Goal: Task Accomplishment & Management: Use online tool/utility

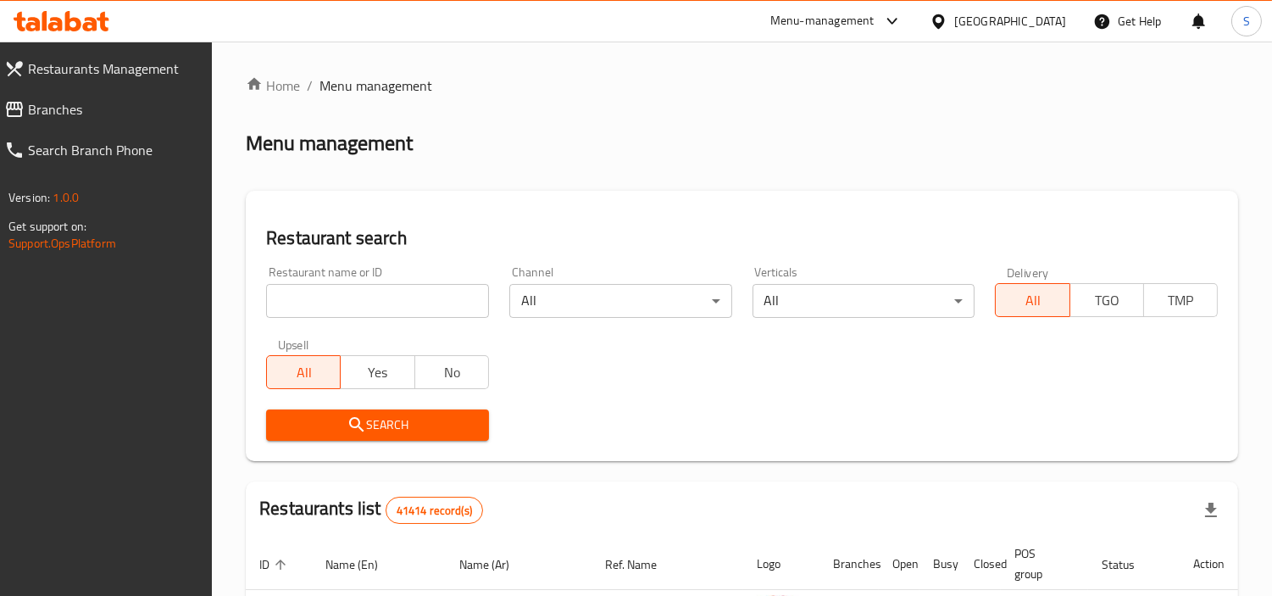
click at [117, 113] on span "Branches" at bounding box center [113, 109] width 171 height 20
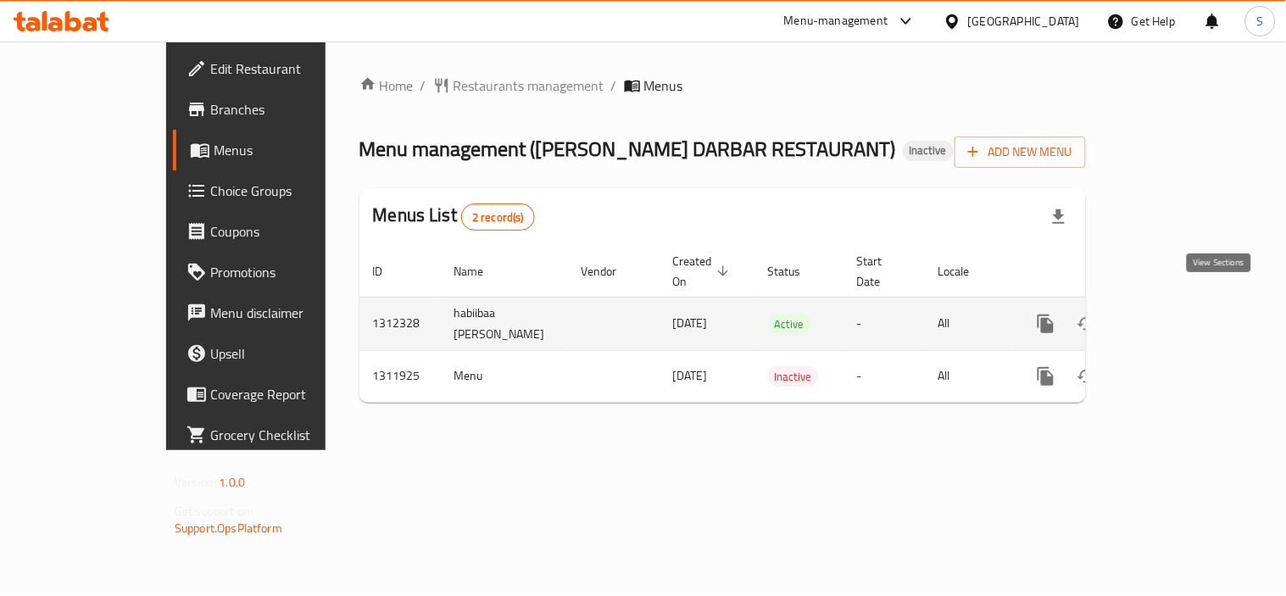
click at [1178, 314] on icon "enhanced table" at bounding box center [1168, 324] width 20 height 20
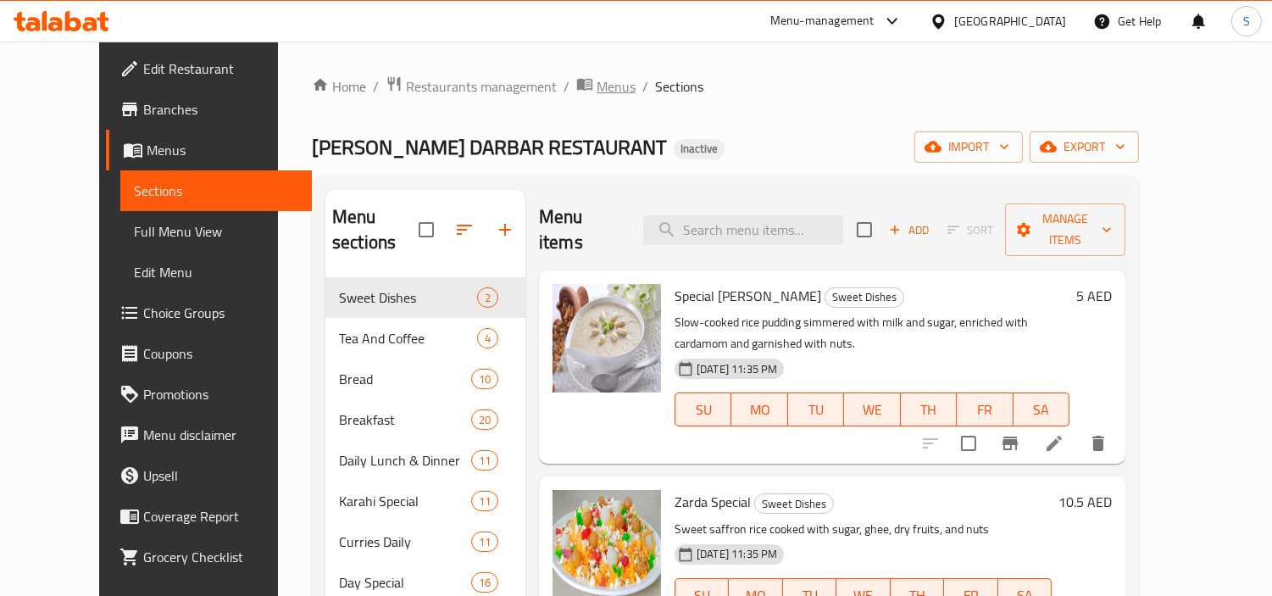
click at [597, 93] on span "Menus" at bounding box center [616, 86] width 39 height 20
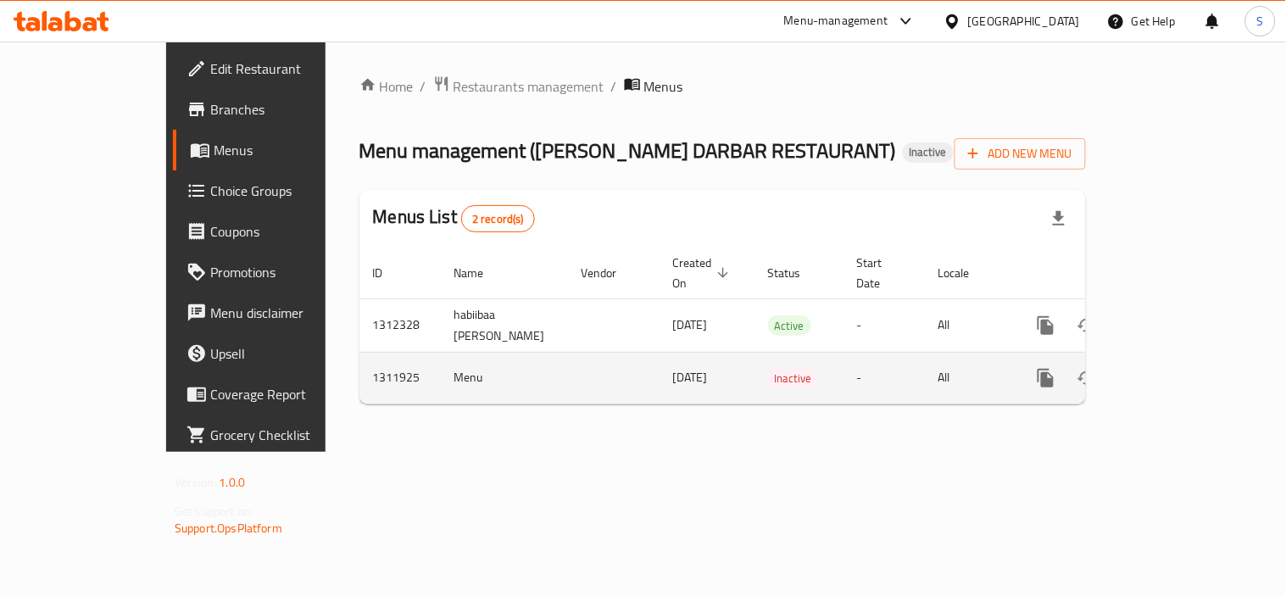
click at [1188, 358] on div "enhanced table" at bounding box center [1106, 378] width 163 height 41
click at [1202, 368] on td "enhanced table" at bounding box center [1107, 378] width 190 height 52
click at [1178, 368] on icon "enhanced table" at bounding box center [1168, 378] width 20 height 20
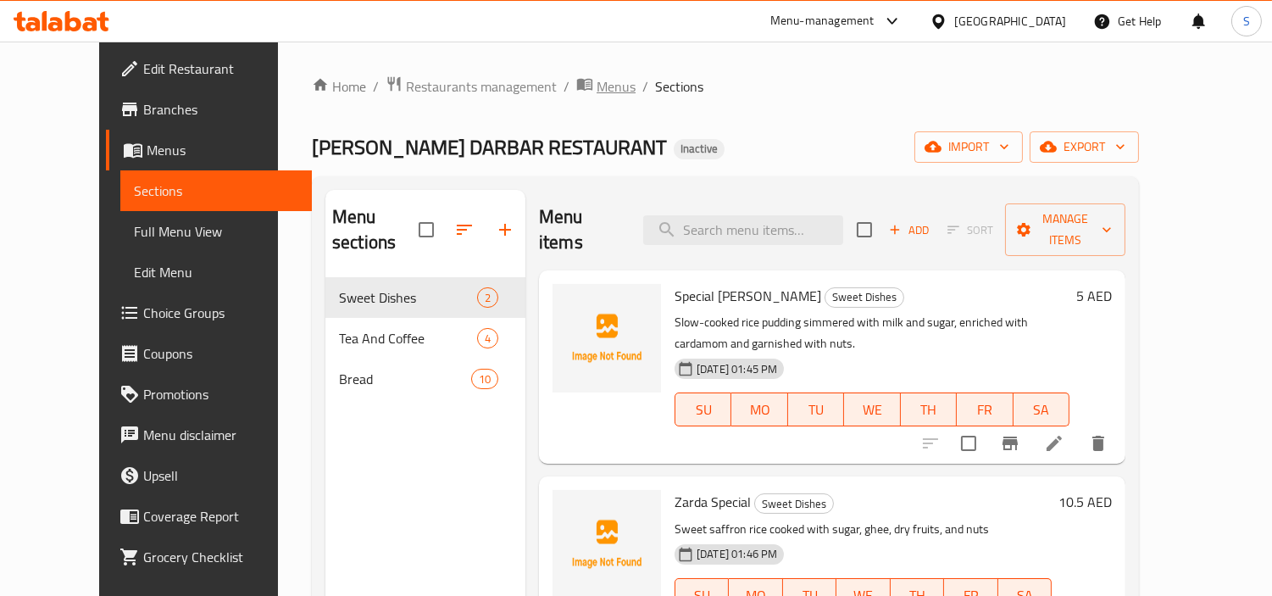
click at [597, 83] on span "Menus" at bounding box center [616, 86] width 39 height 20
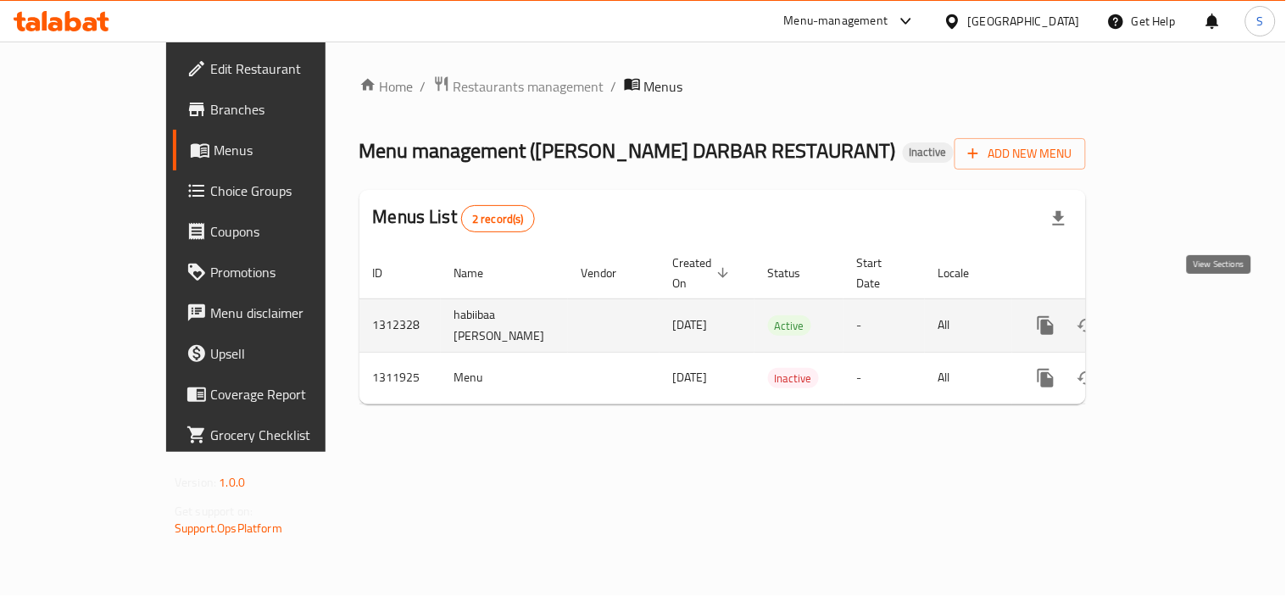
click at [1188, 305] on link "enhanced table" at bounding box center [1167, 325] width 41 height 41
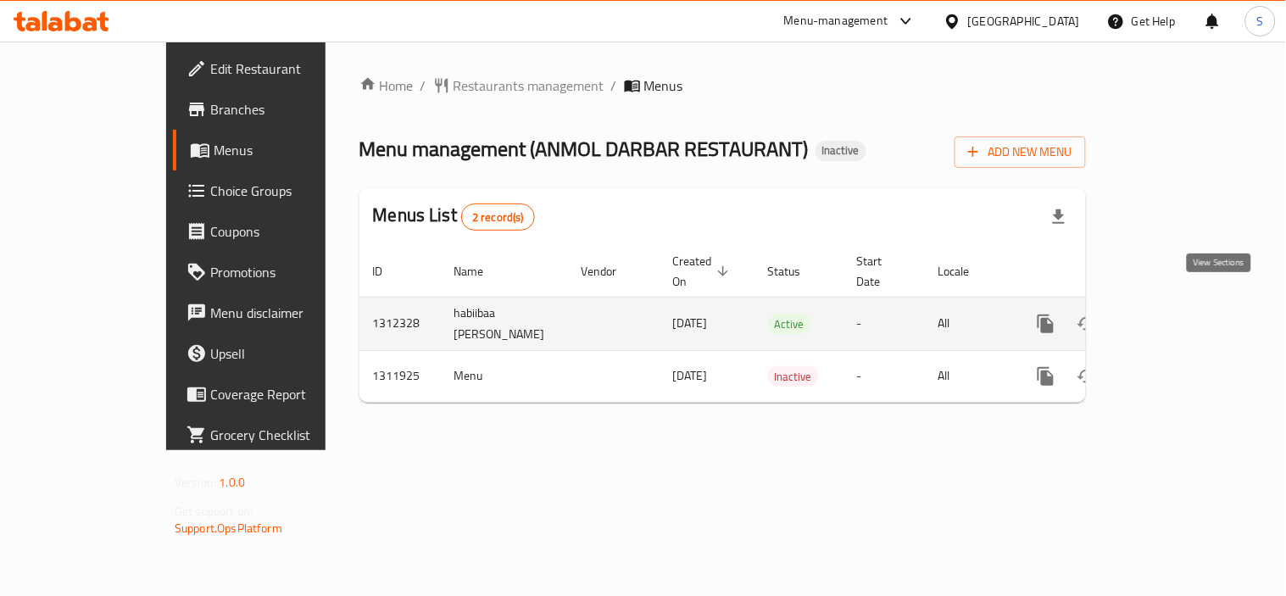
click at [1178, 314] on icon "enhanced table" at bounding box center [1168, 324] width 20 height 20
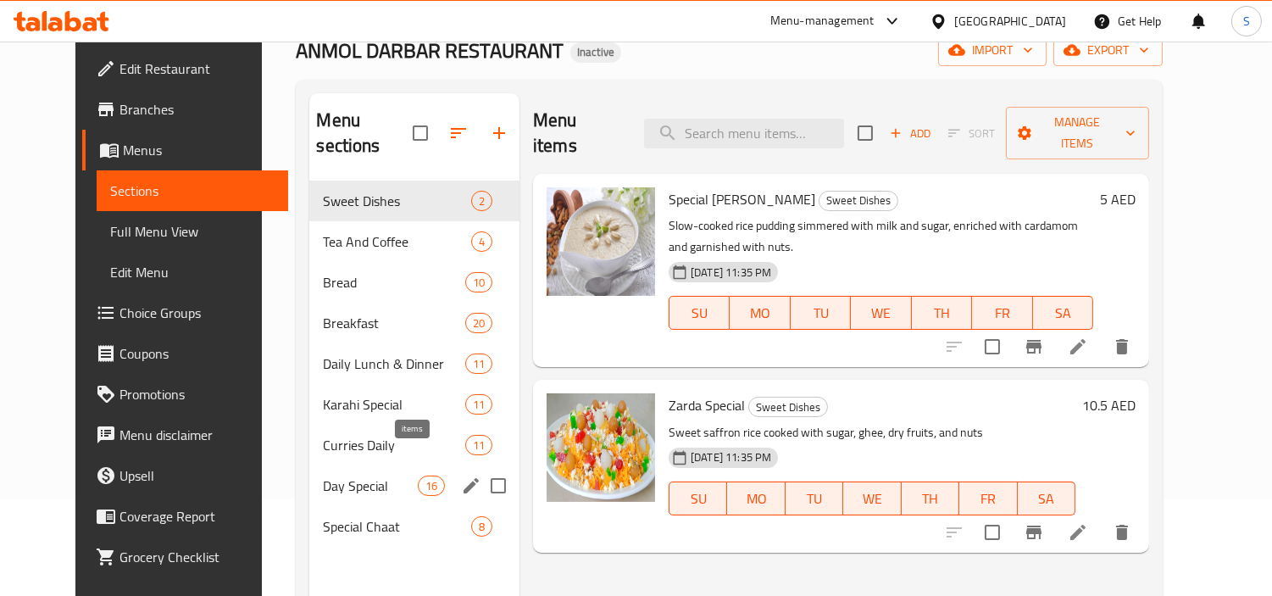
scroll to position [188, 0]
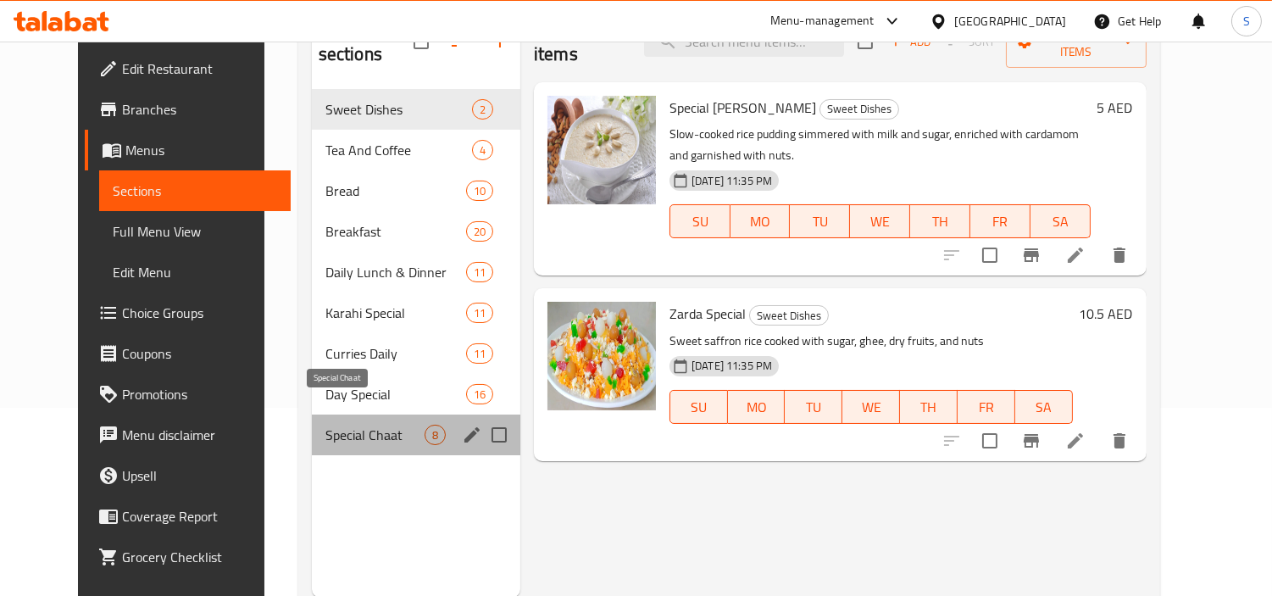
click at [370, 425] on span "Special Chaat" at bounding box center [374, 435] width 99 height 20
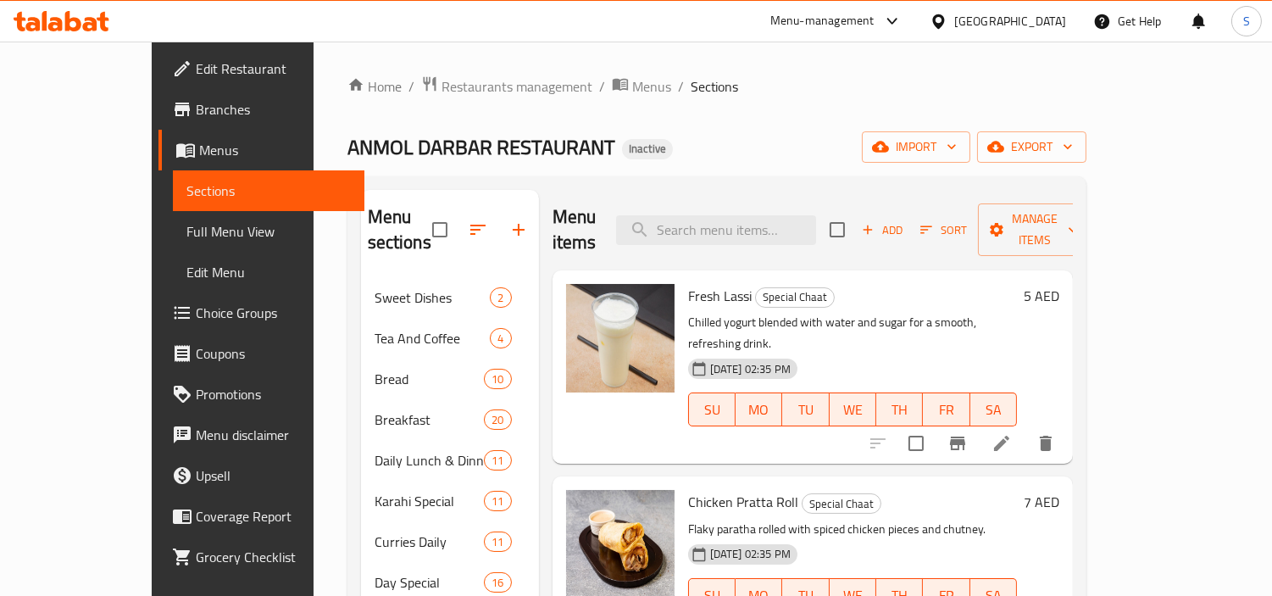
click at [658, 115] on div "Home / Restaurants management / Menus / Sections ANMOL DARBAR RESTAURANT Inacti…" at bounding box center [716, 437] width 739 height 724
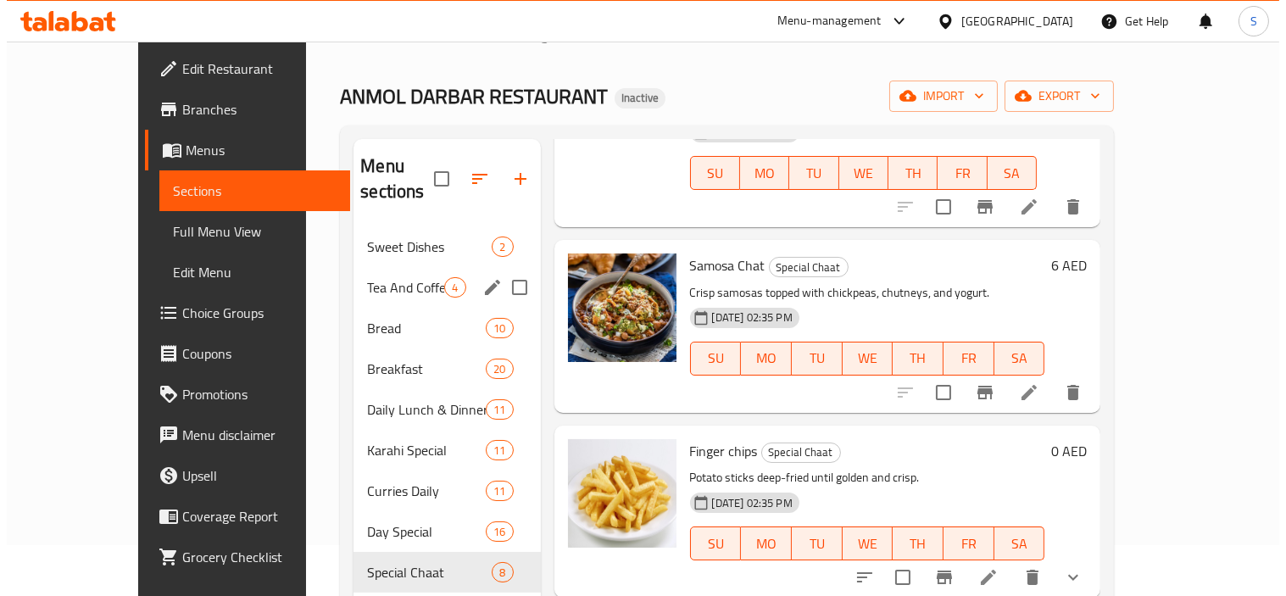
scroll to position [94, 0]
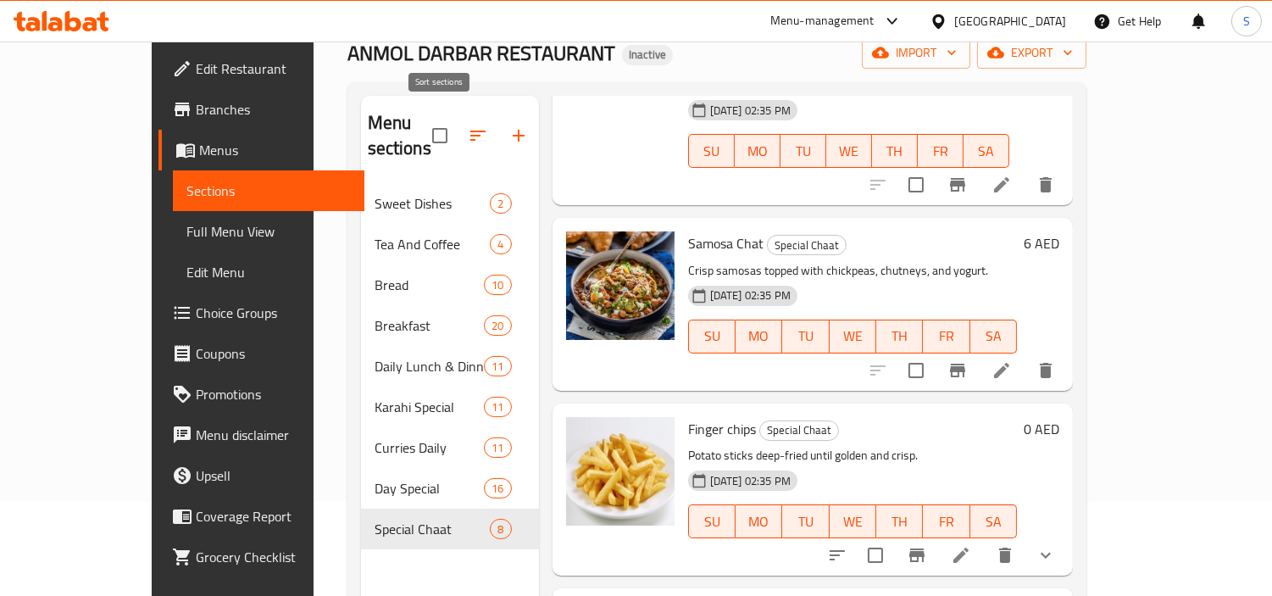
click at [458, 133] on button "button" at bounding box center [478, 135] width 41 height 41
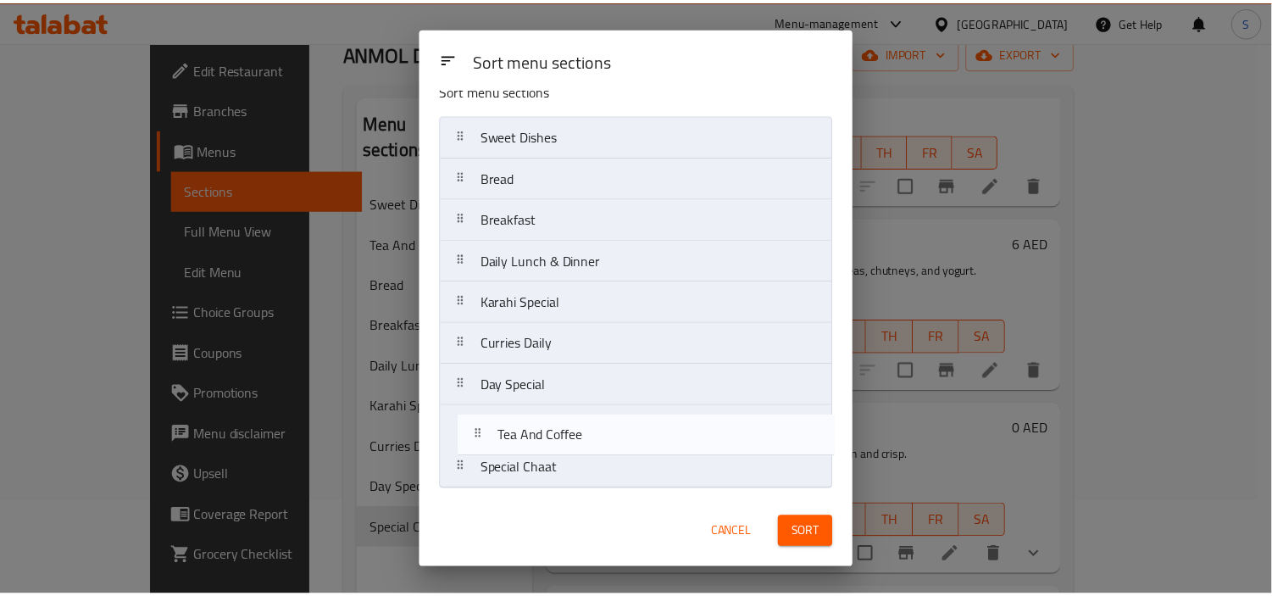
scroll to position [22, 0]
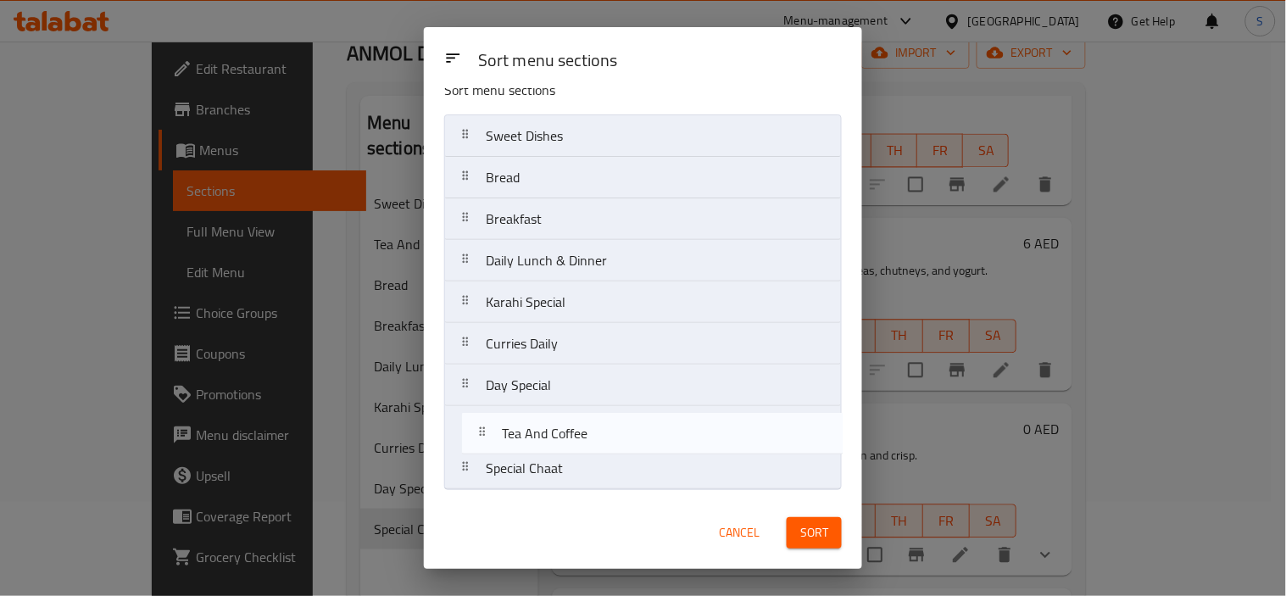
drag, startPoint x: 582, startPoint y: 201, endPoint x: 607, endPoint y: 441, distance: 241.1
click at [602, 442] on nav "Sweet Dishes Tea And Coffee Bread Breakfast Daily Lunch & Dinner Karahi Special…" at bounding box center [642, 301] width 397 height 375
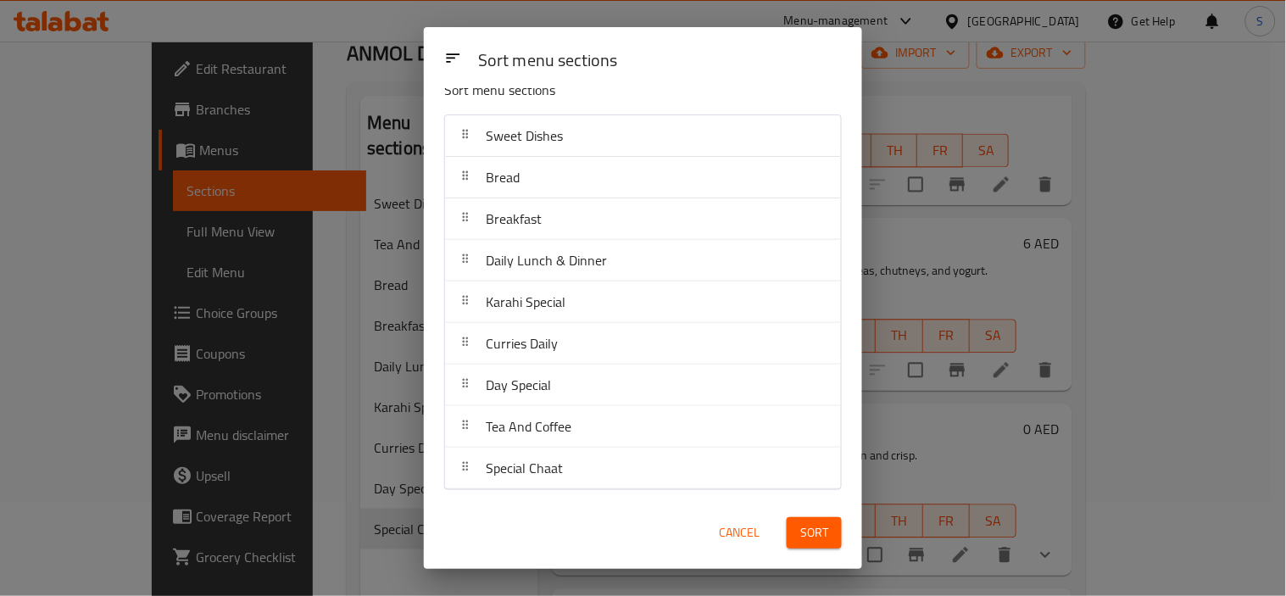
click at [792, 526] on button "Sort" at bounding box center [813, 532] width 55 height 31
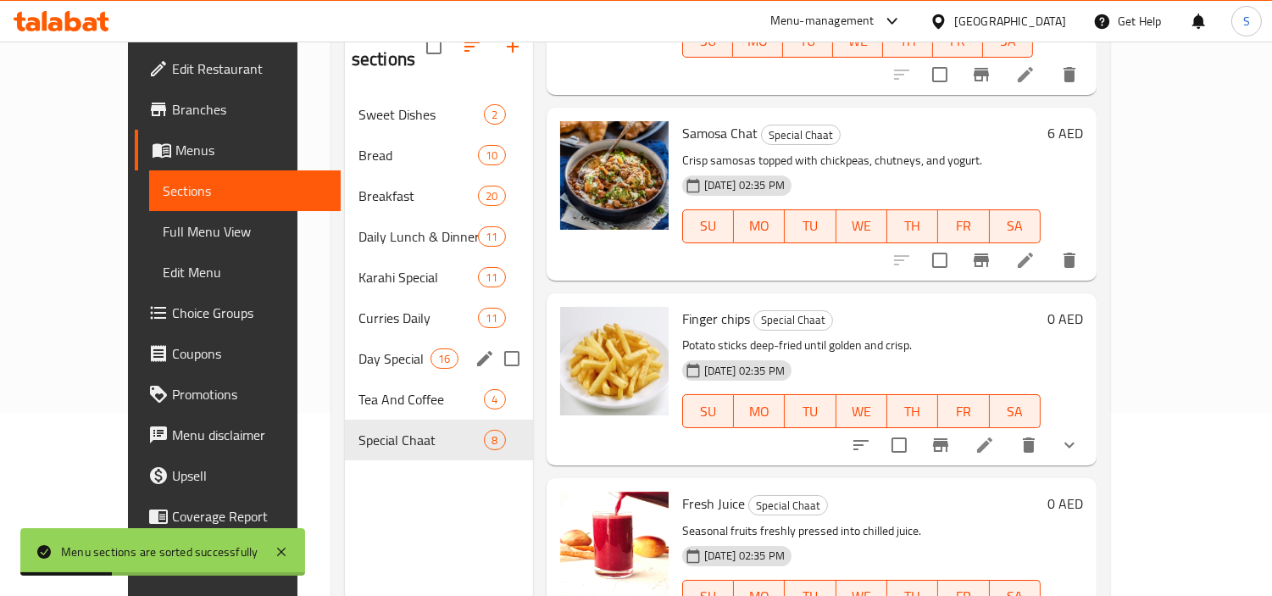
scroll to position [237, 0]
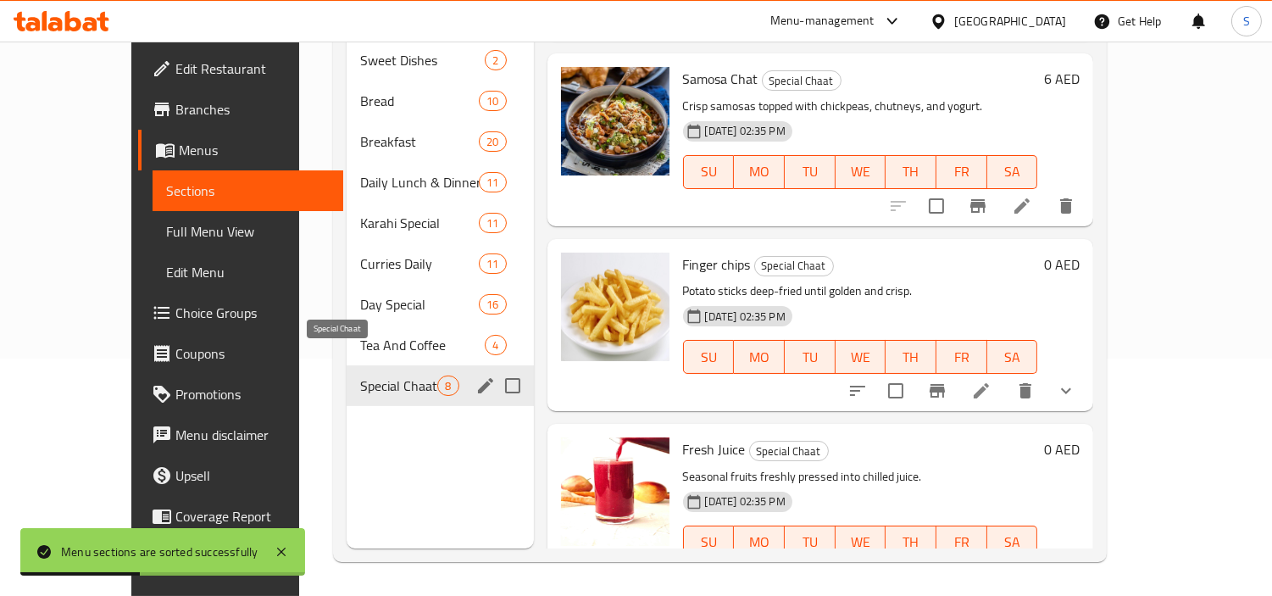
click at [360, 375] on span "Special Chaat" at bounding box center [398, 385] width 77 height 20
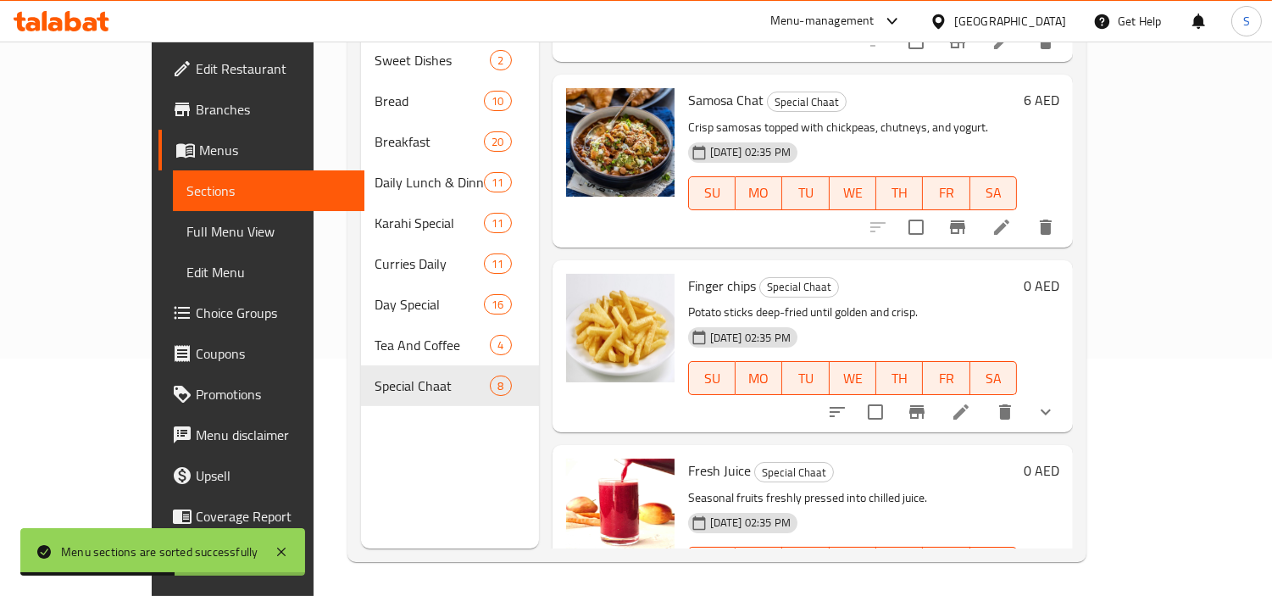
click at [186, 236] on span "Full Menu View" at bounding box center [268, 231] width 164 height 20
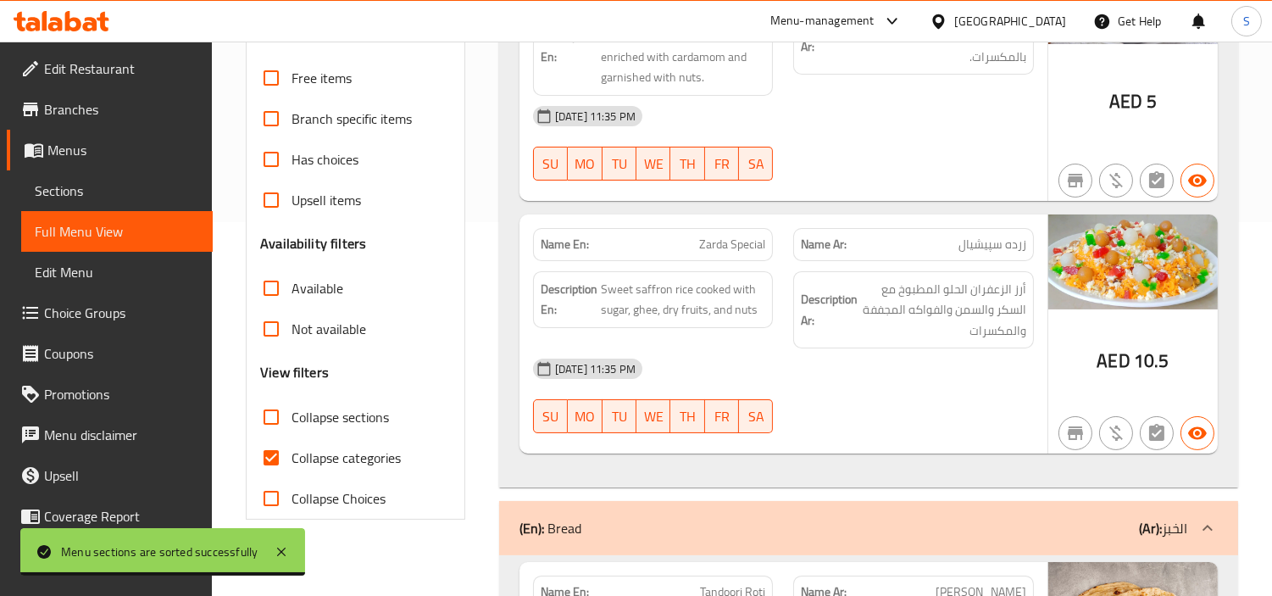
scroll to position [519, 0]
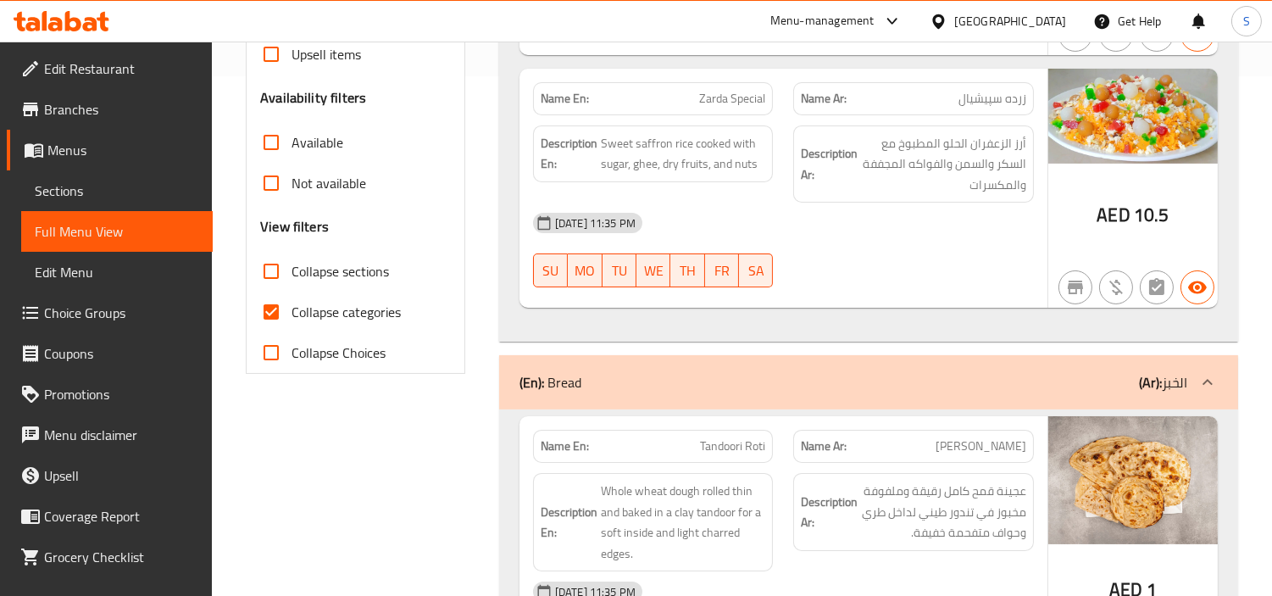
drag, startPoint x: 269, startPoint y: 243, endPoint x: 312, endPoint y: 286, distance: 60.5
click at [269, 251] on input "Collapse sections" at bounding box center [271, 271] width 41 height 41
checkbox input "true"
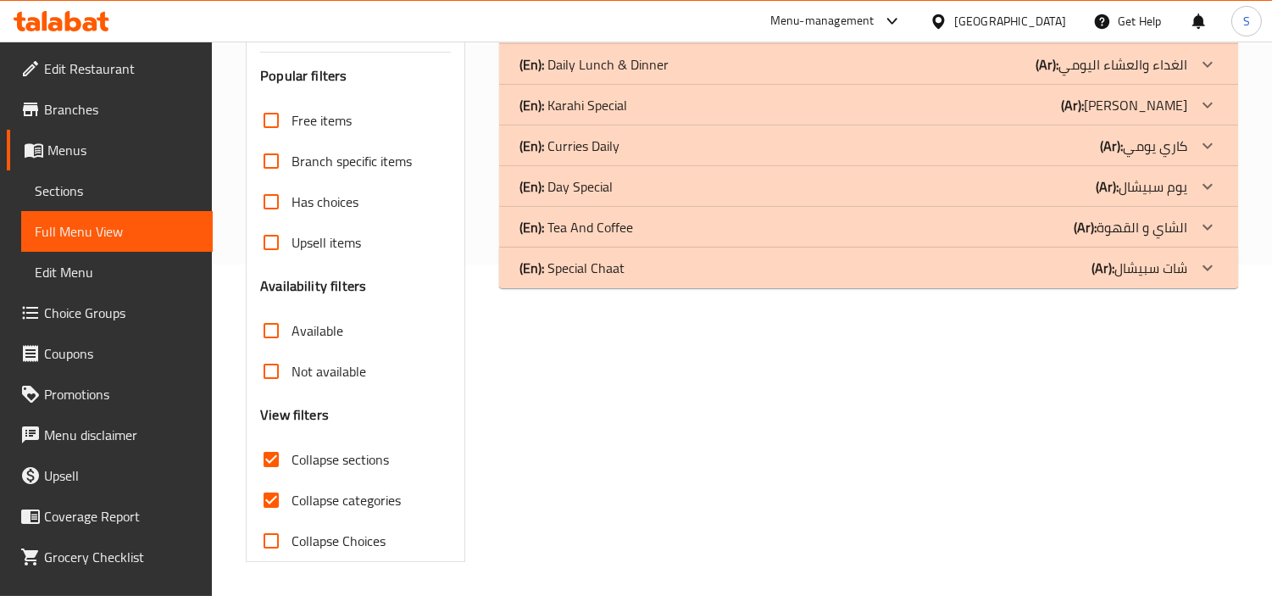
scroll to position [306, 0]
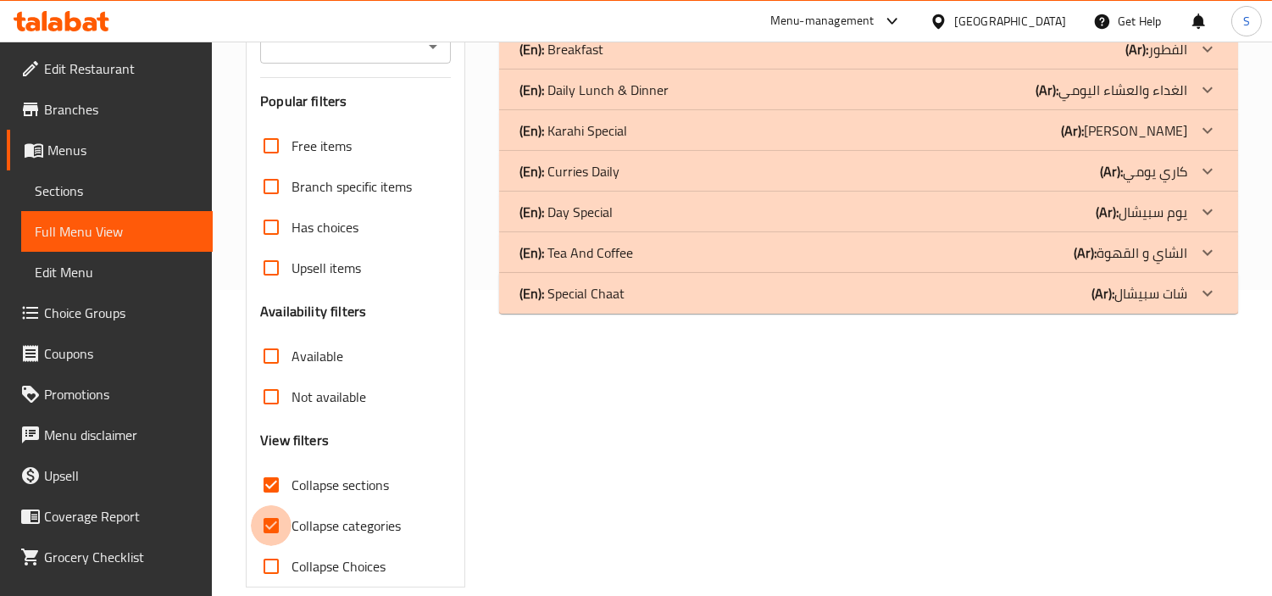
click at [275, 505] on input "Collapse categories" at bounding box center [271, 525] width 41 height 41
checkbox input "false"
click at [1059, 286] on div "(En): Special Chaat (Ar): شات سبيشال" at bounding box center [868, 293] width 739 height 41
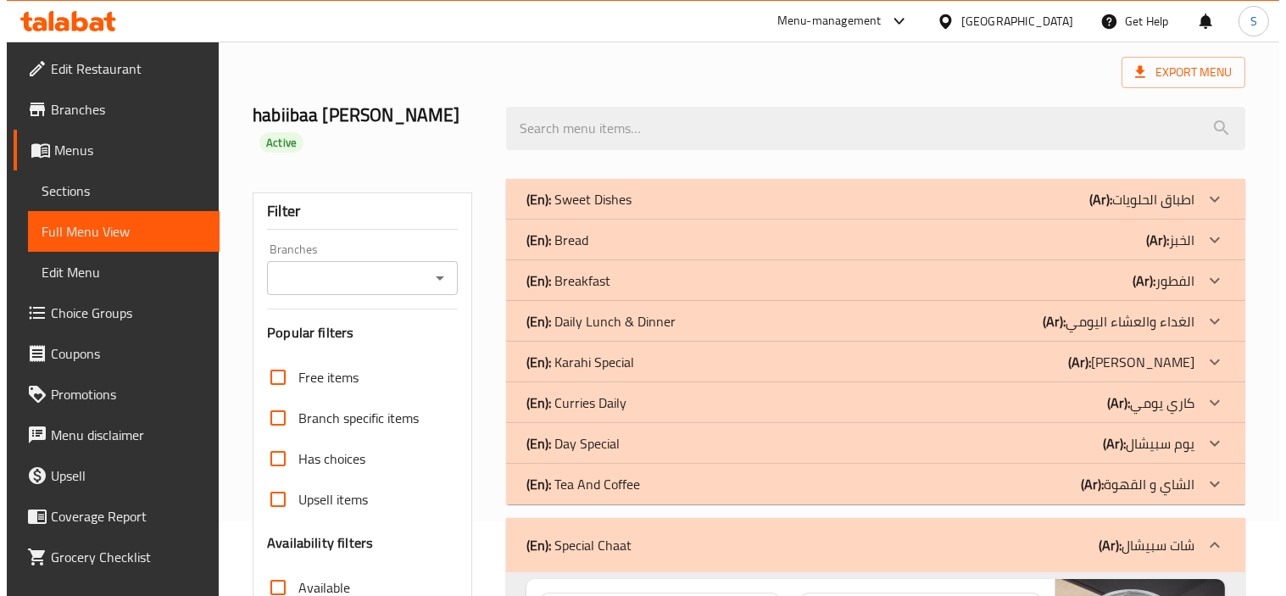
scroll to position [0, 0]
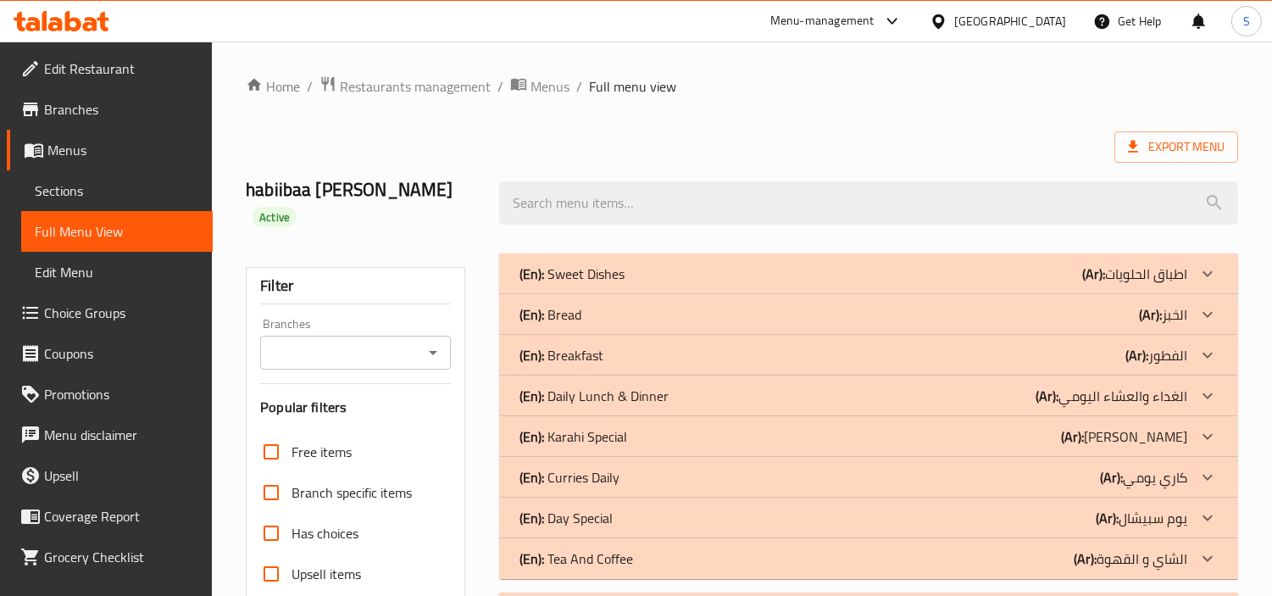
drag, startPoint x: 829, startPoint y: 81, endPoint x: 869, endPoint y: 94, distance: 42.6
click at [829, 81] on ol "Home / Restaurants management / Menus / Full menu view" at bounding box center [742, 86] width 992 height 22
click at [1197, 140] on span "Export Menu" at bounding box center [1176, 146] width 97 height 21
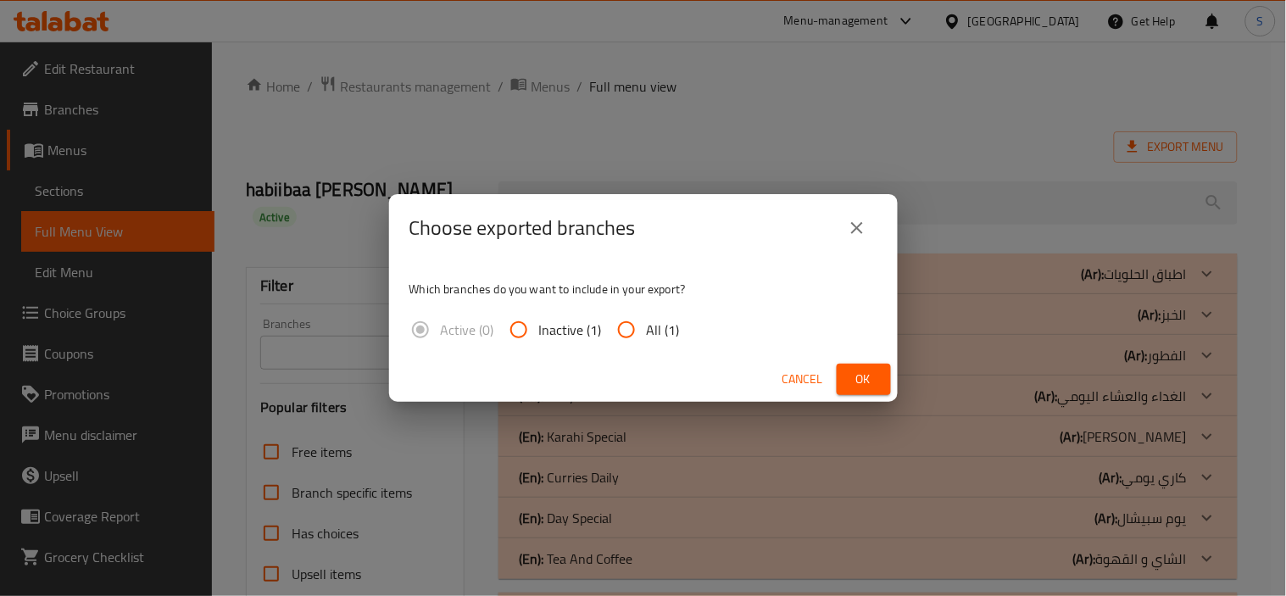
click at [633, 320] on input "All (1)" at bounding box center [626, 329] width 41 height 41
radio input "true"
click at [878, 385] on button "Ok" at bounding box center [863, 379] width 54 height 31
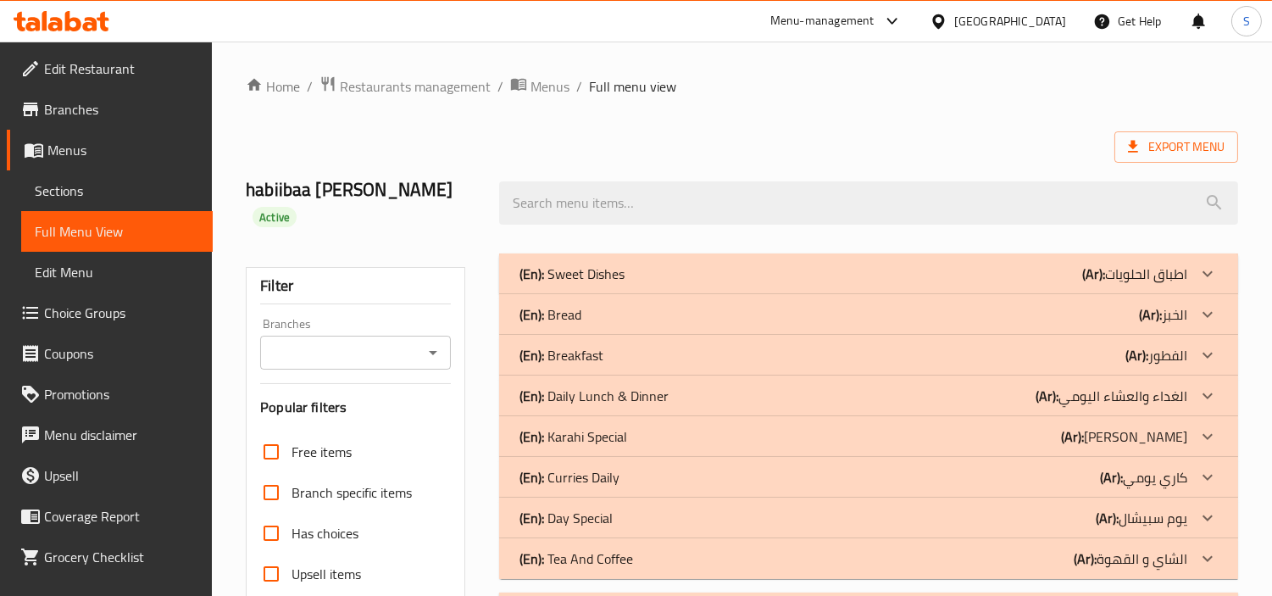
click at [77, 142] on span "Menus" at bounding box center [123, 150] width 152 height 20
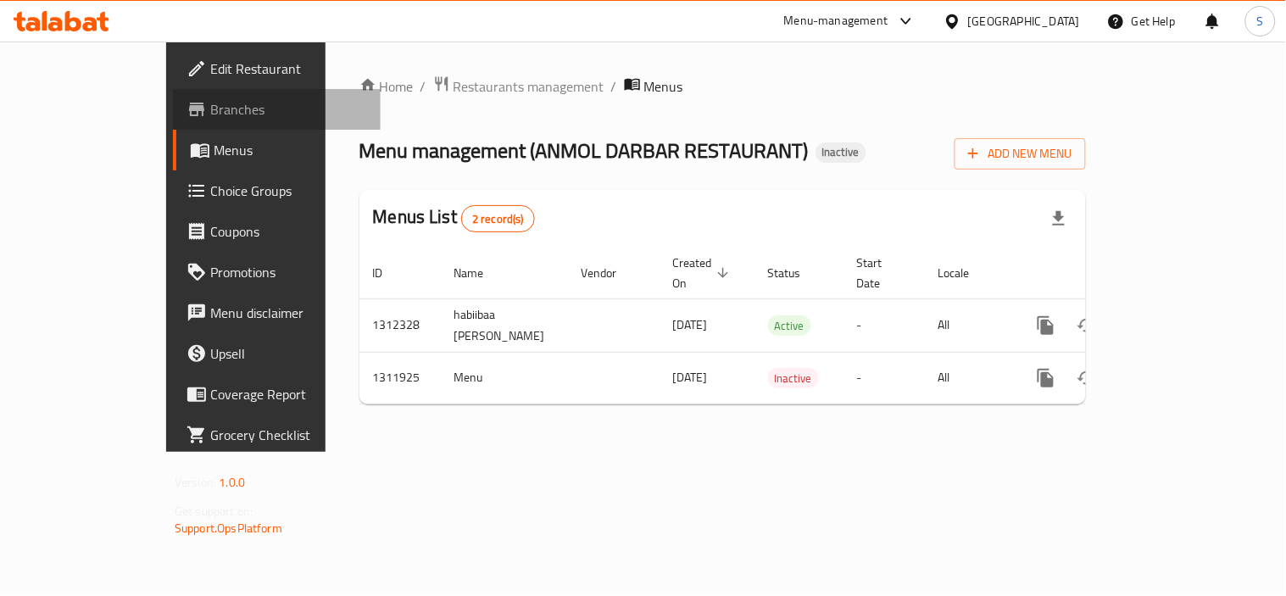
click at [210, 108] on span "Branches" at bounding box center [288, 109] width 157 height 20
